Goal: Transaction & Acquisition: Obtain resource

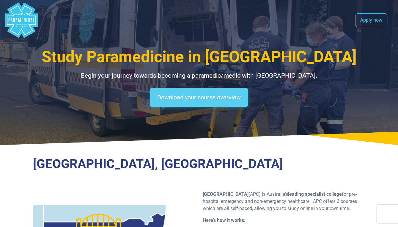
click at [203, 107] on link "Download your course overview" at bounding box center [199, 97] width 98 height 19
click at [204, 107] on link "Download your course overview" at bounding box center [199, 97] width 98 height 19
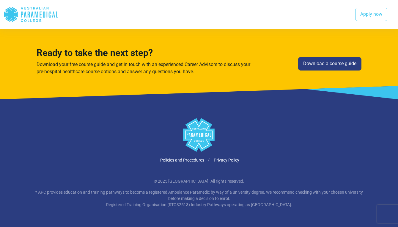
scroll to position [1614, 0]
click at [318, 71] on link "Download a course guide" at bounding box center [329, 64] width 63 height 14
click at [324, 71] on link "Download a course guide" at bounding box center [329, 64] width 63 height 14
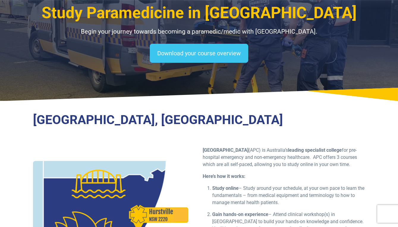
scroll to position [0, 0]
